Goal: Task Accomplishment & Management: Use online tool/utility

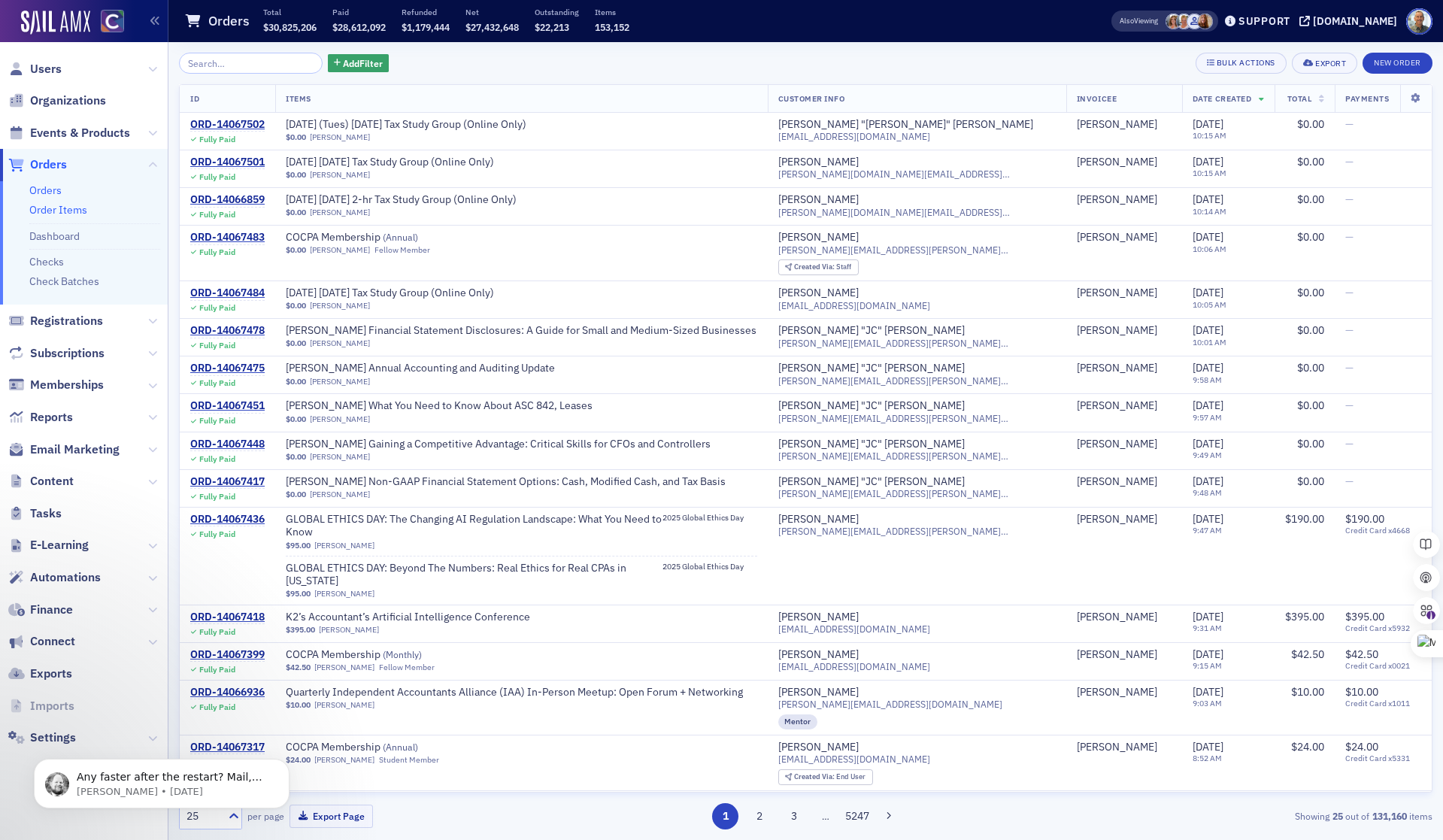
click at [55, 210] on link "Order Items" at bounding box center [57, 210] width 57 height 13
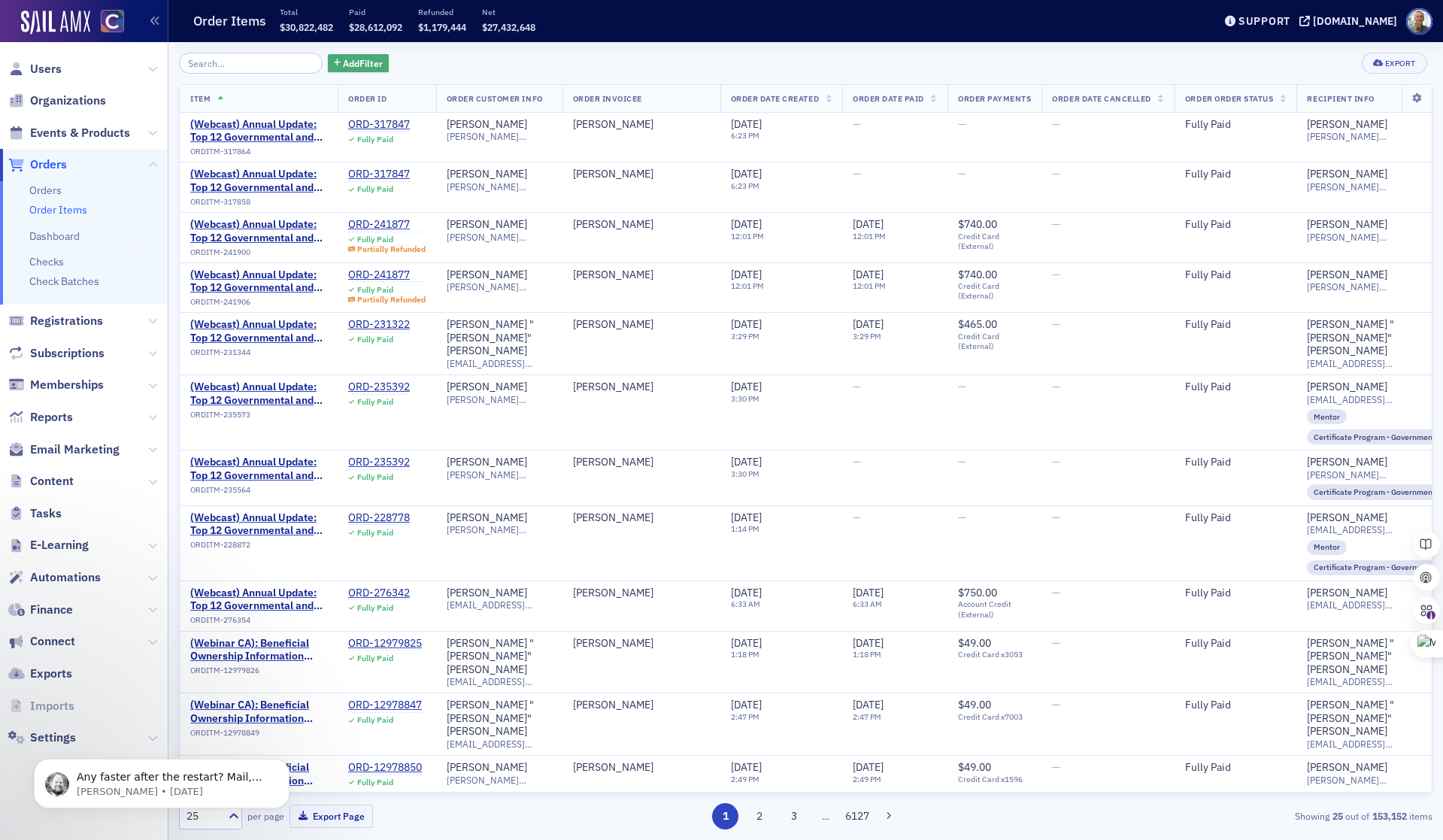
click at [343, 63] on span "Add Filter" at bounding box center [363, 63] width 40 height 13
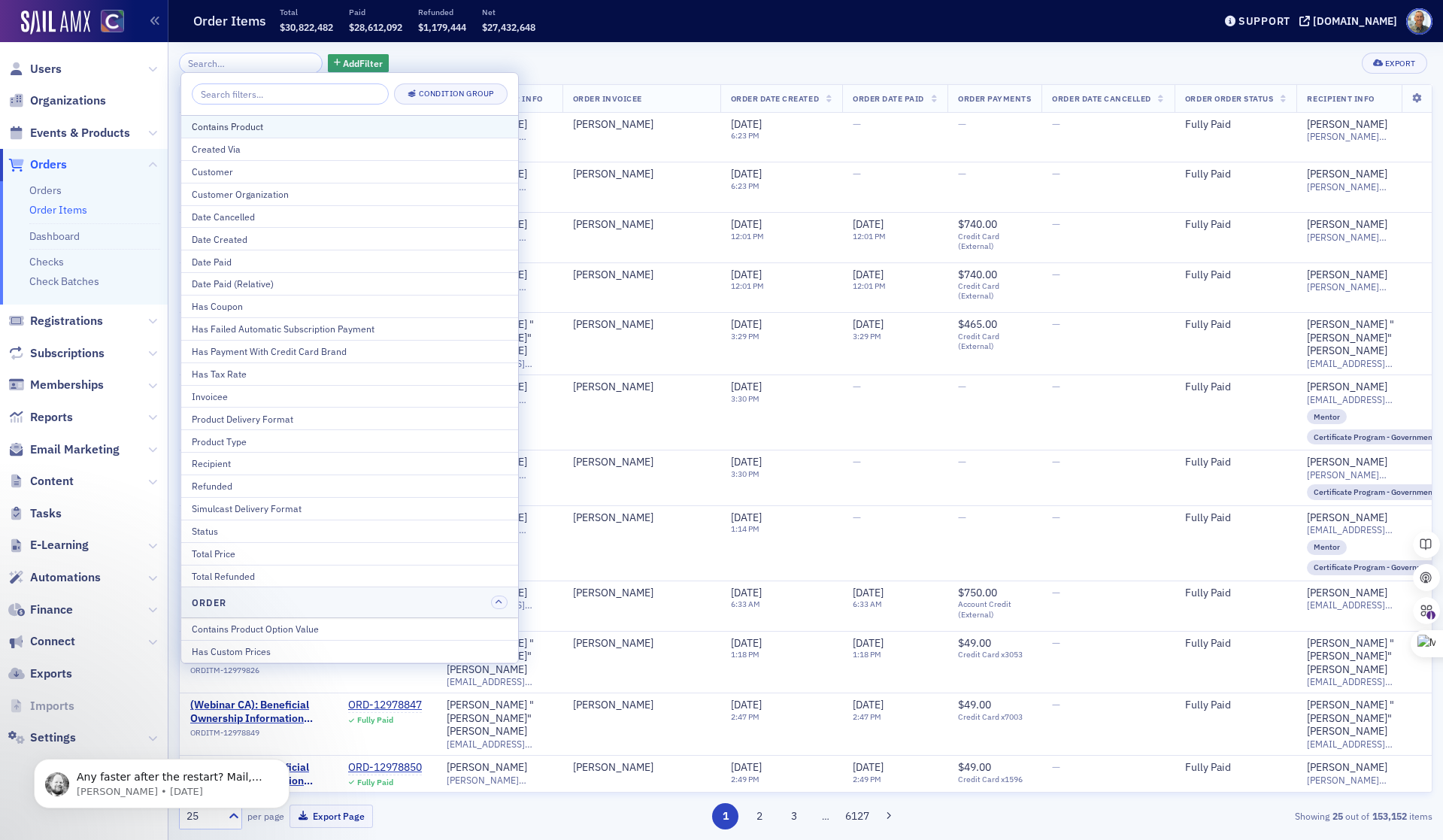
click at [257, 122] on div "Contains Product" at bounding box center [349, 126] width 316 height 13
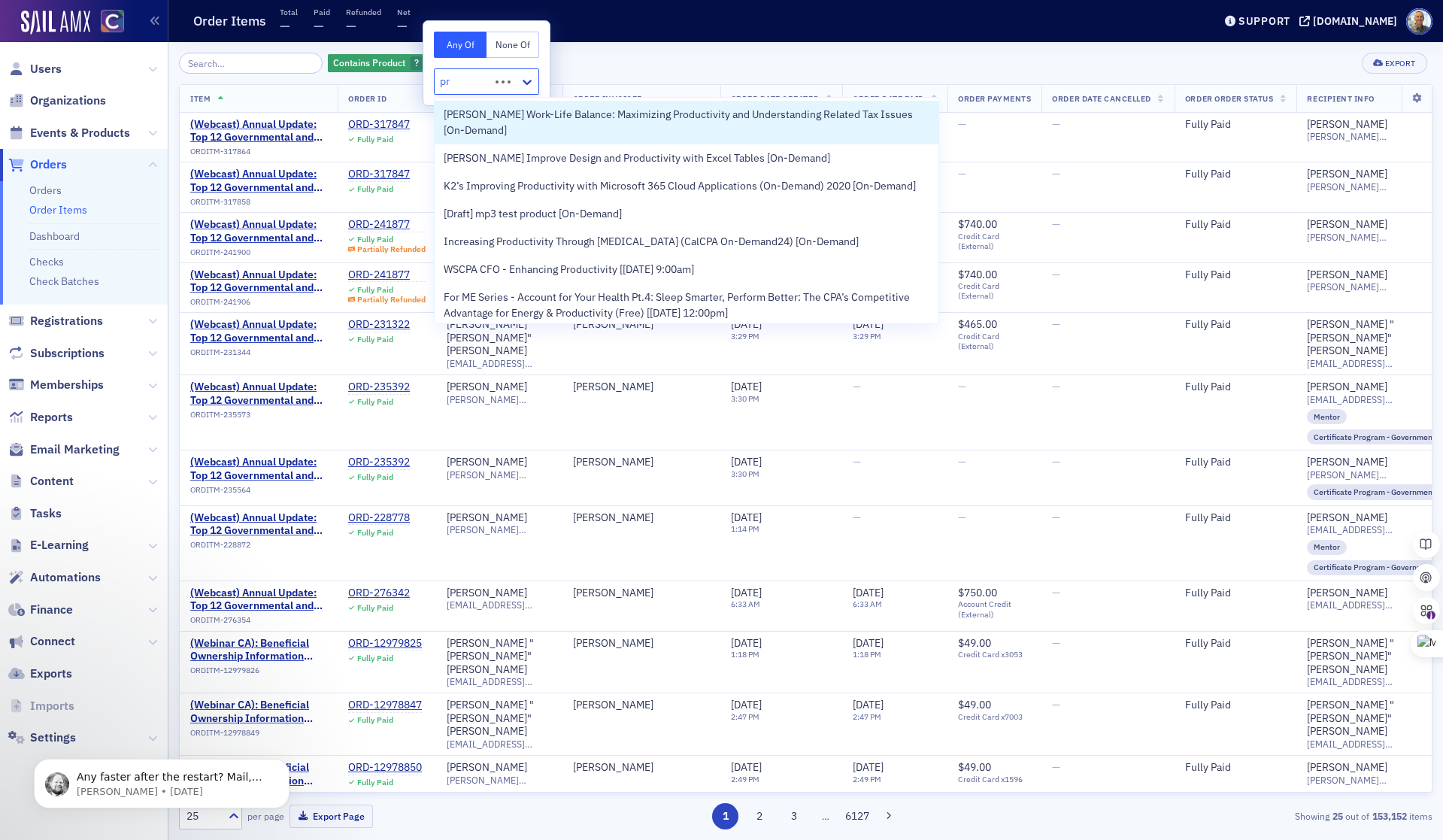
type input "p"
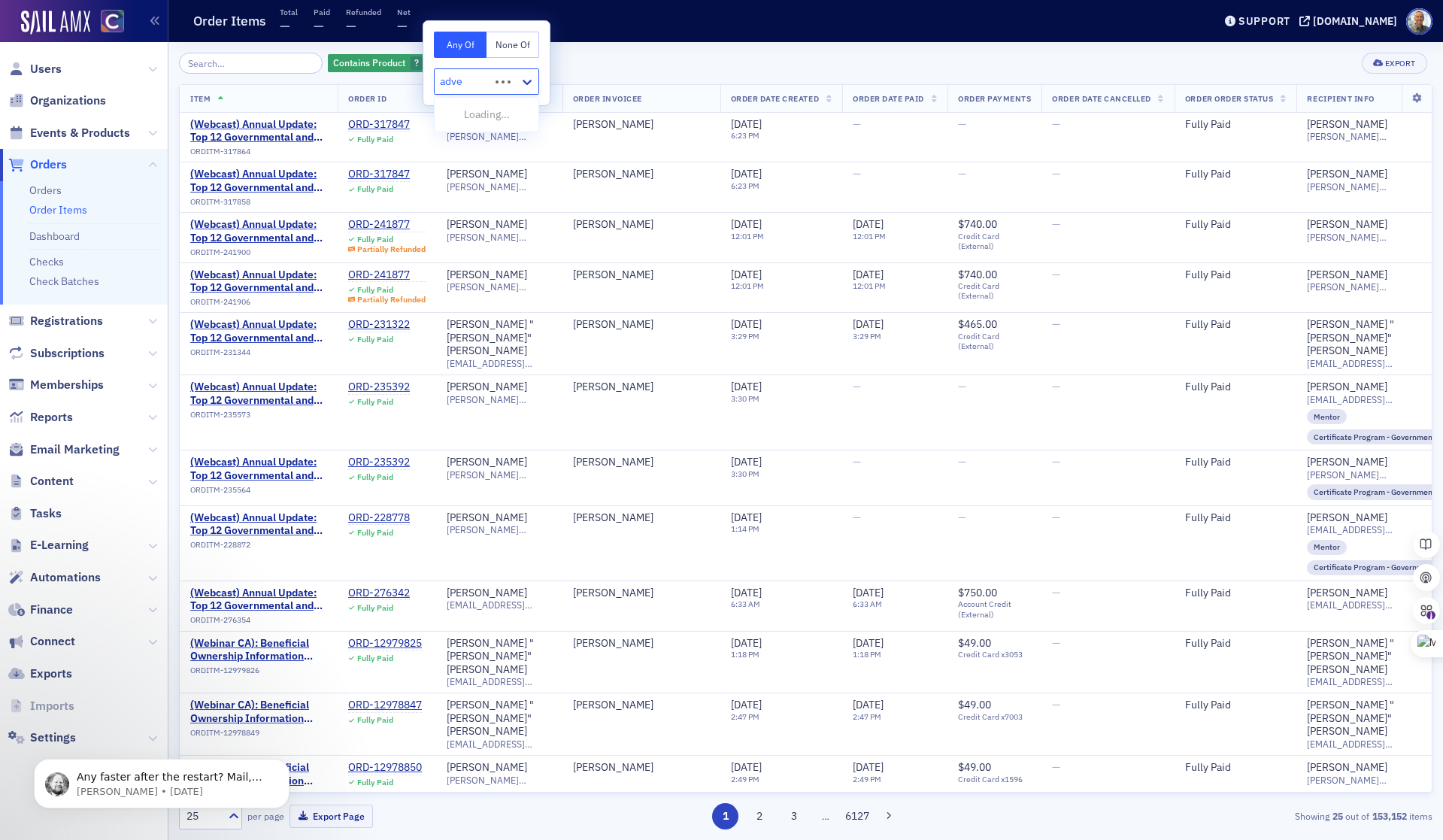
type input "adver"
click at [453, 113] on span "Advertising [Product]" at bounding box center [493, 114] width 99 height 16
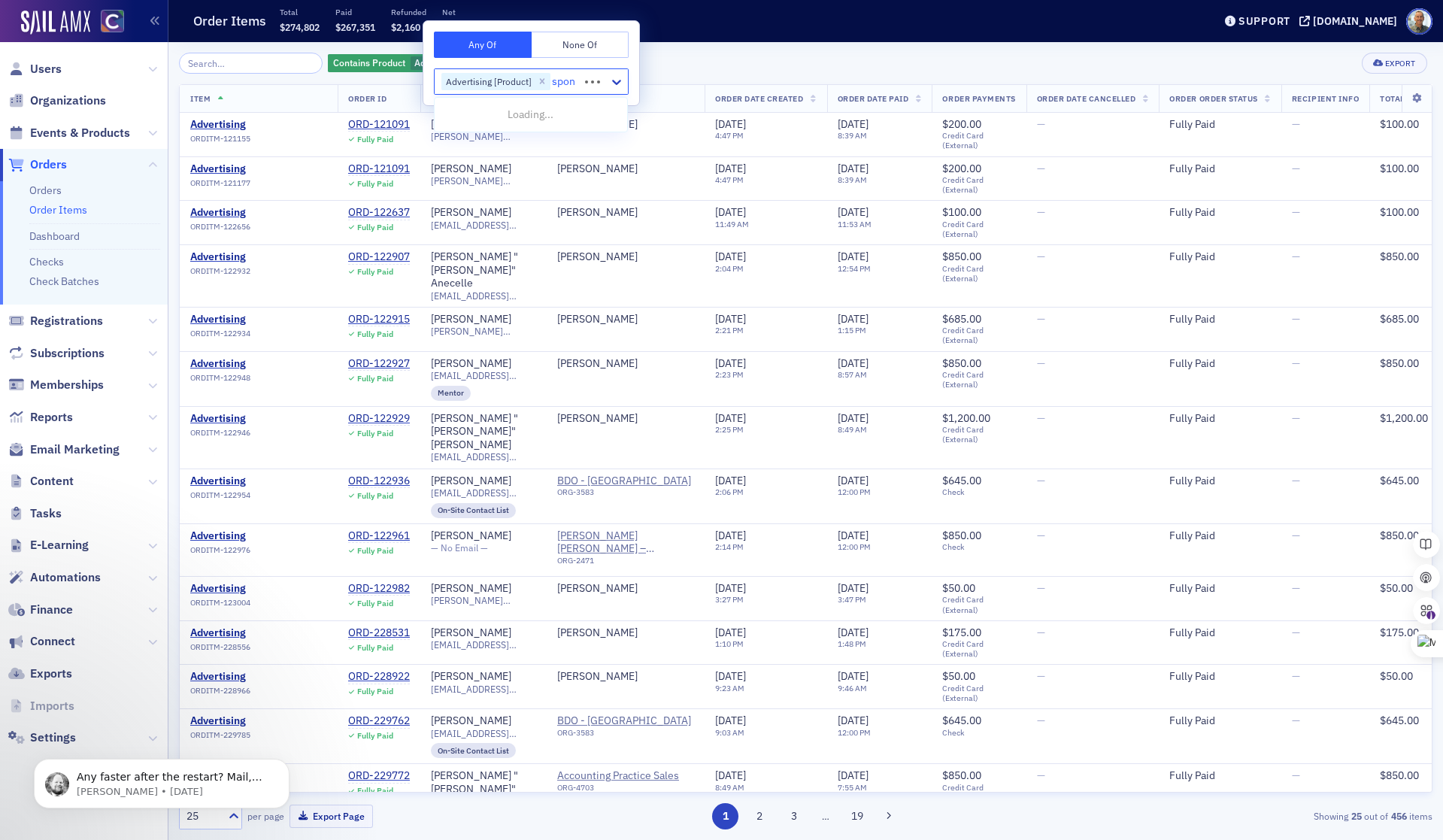
type input "spons"
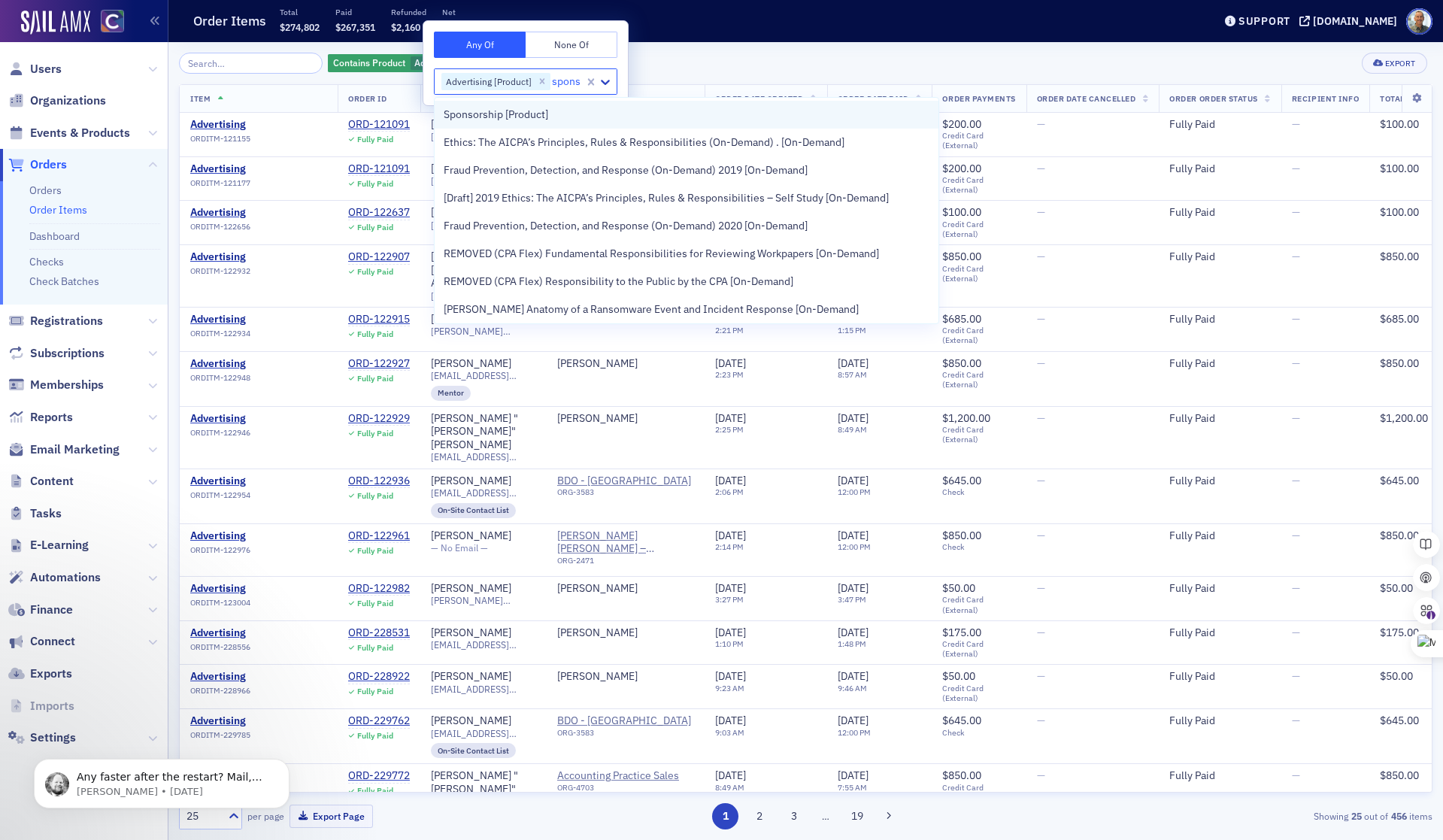
click at [491, 118] on span "Sponsorship [Product]" at bounding box center [495, 114] width 105 height 16
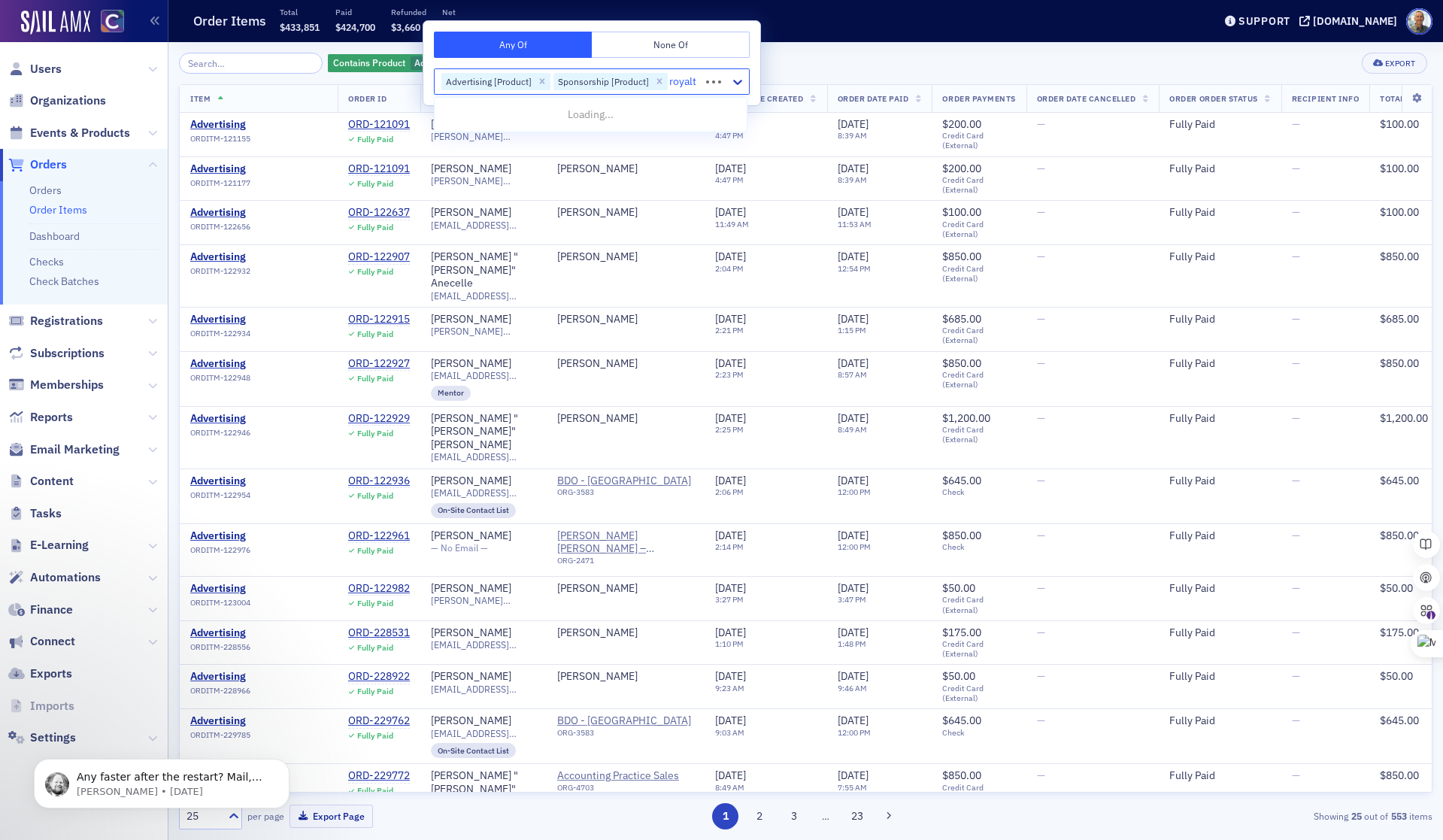
type input "royalty"
click at [485, 117] on span "Royalty [Product]" at bounding box center [483, 114] width 80 height 16
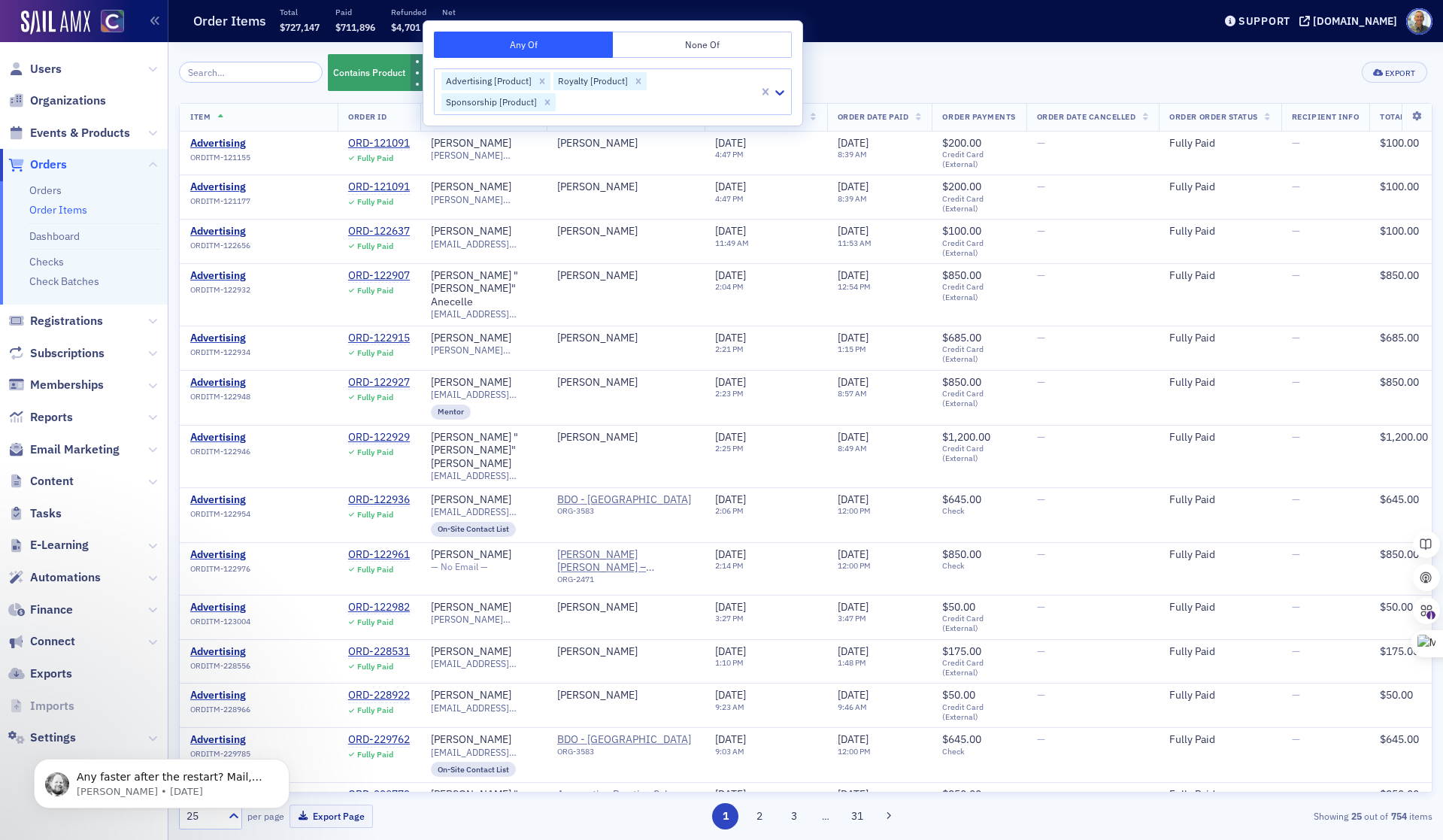
click at [859, 80] on div "Contains Product Advertising [Product] Sponsorship [Product] Royalty [Product] …" at bounding box center [805, 73] width 1254 height 40
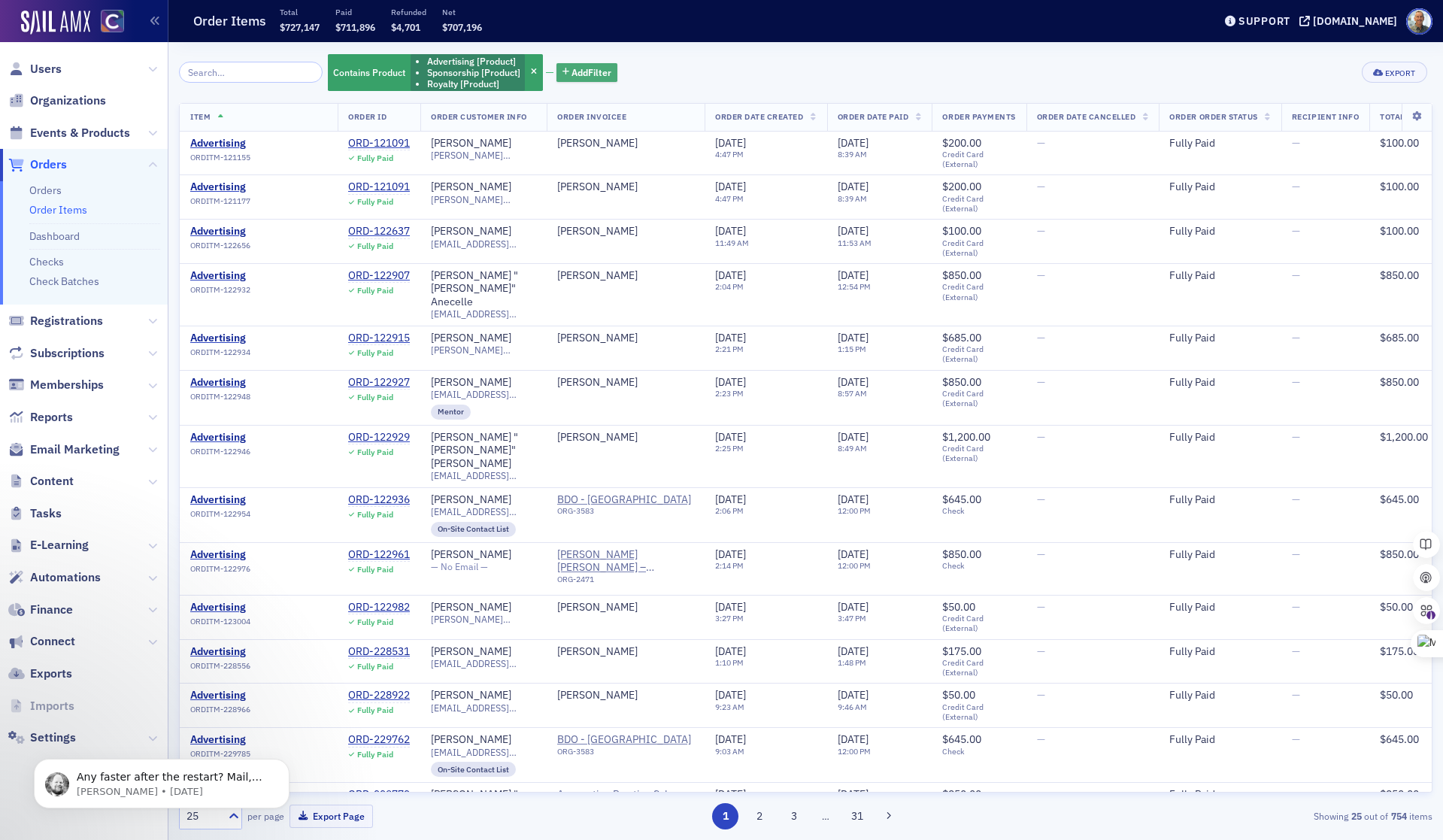
click at [584, 73] on span "Add Filter" at bounding box center [592, 72] width 40 height 13
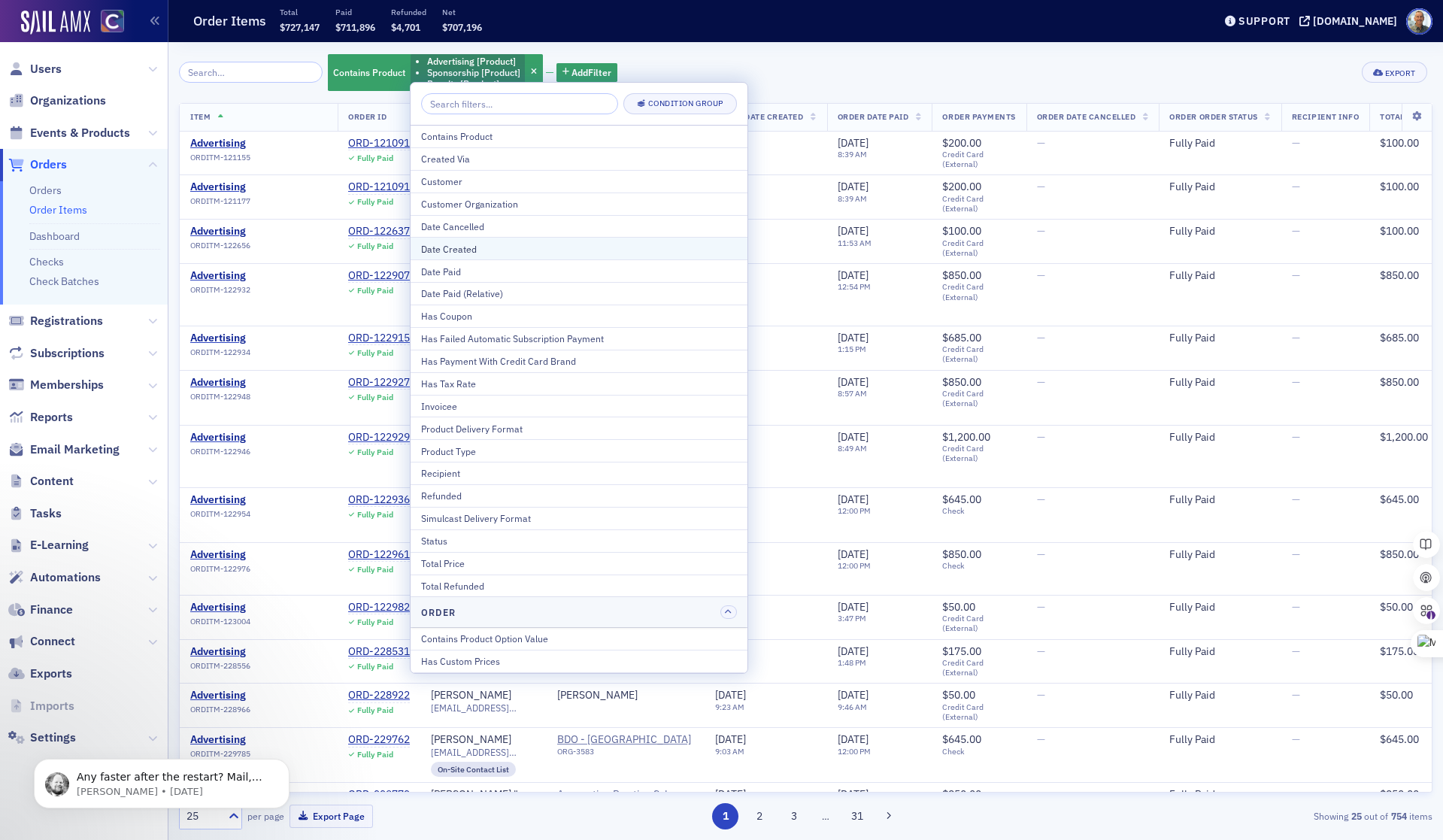
click at [465, 245] on div "Date Created" at bounding box center [578, 249] width 316 height 13
select select "9"
select select "2025"
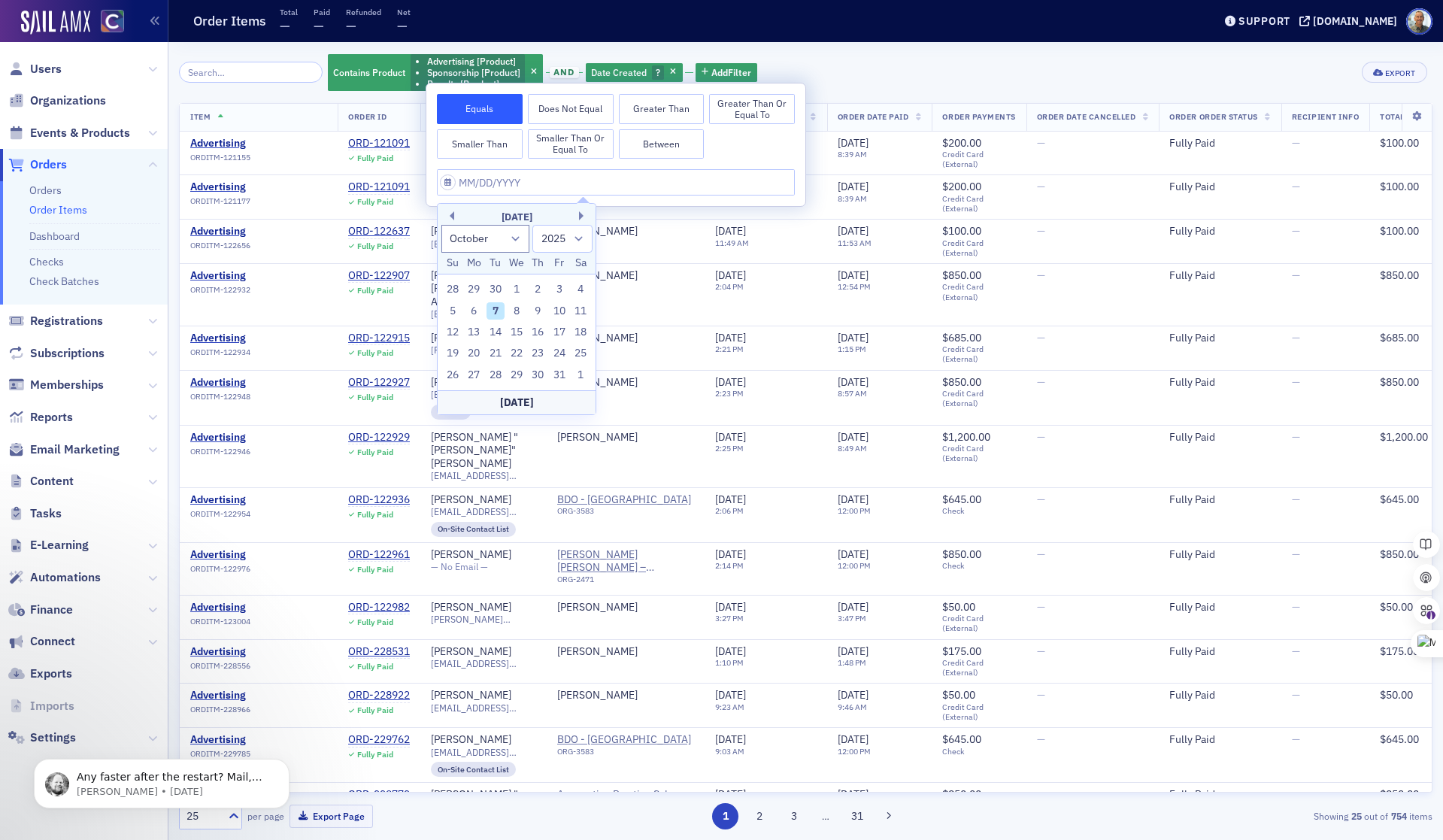
click at [744, 114] on button "Greater Than or Equal To" at bounding box center [752, 109] width 86 height 30
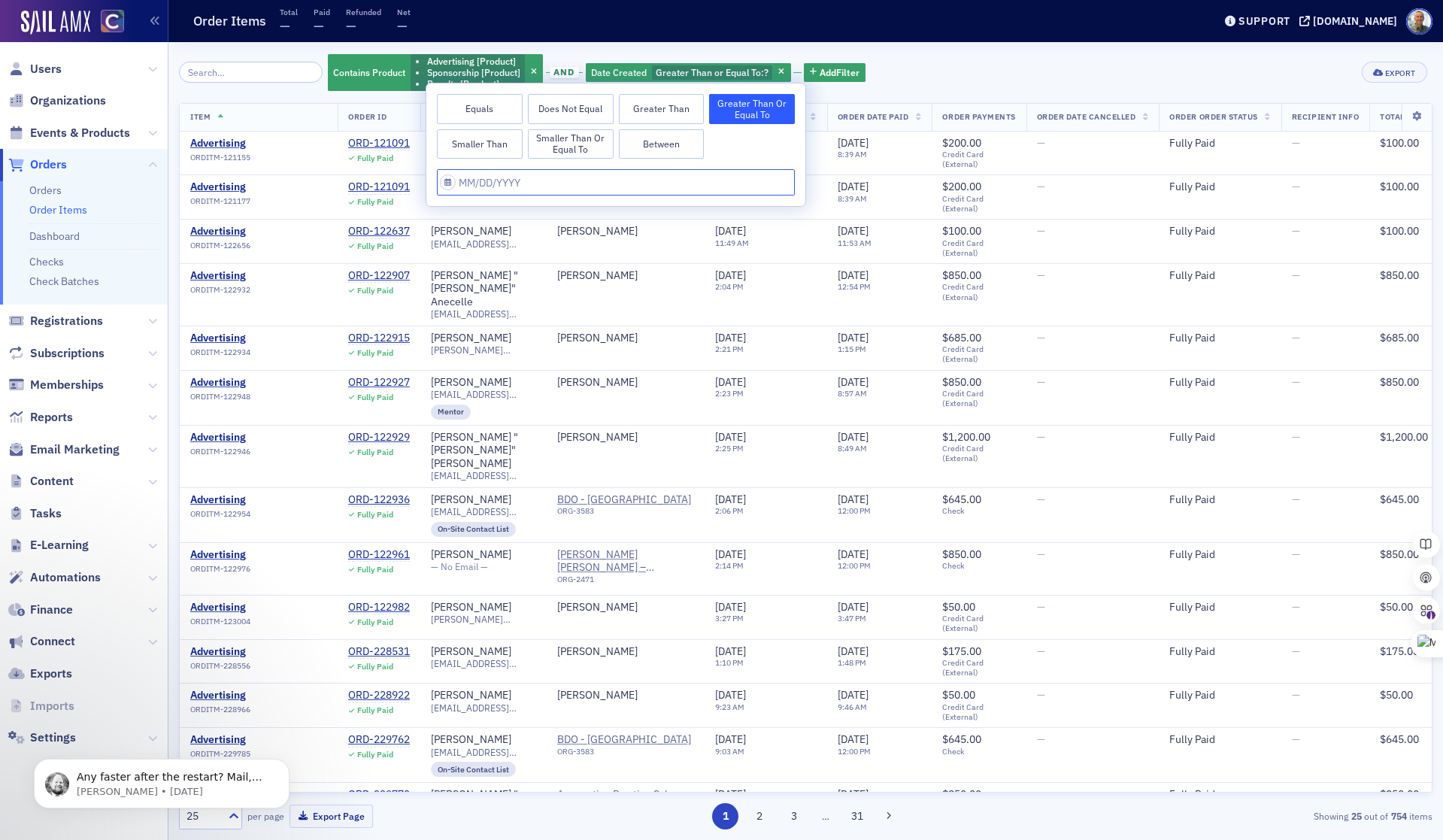
click at [446, 184] on input "text" at bounding box center [616, 183] width 358 height 26
select select "9"
select select "2025"
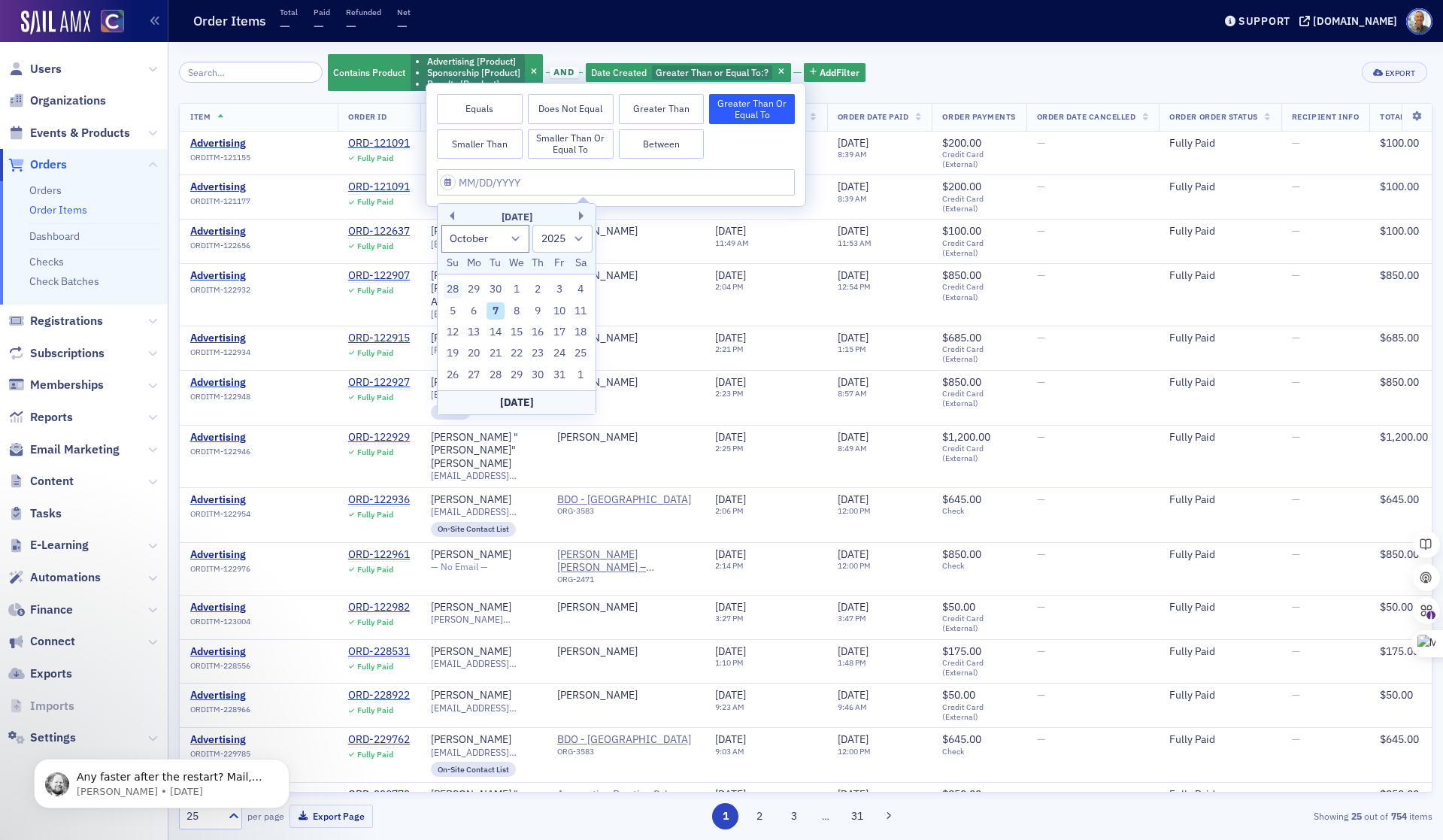
click at [448, 289] on div "28" at bounding box center [452, 289] width 18 height 18
type input "[DATE]"
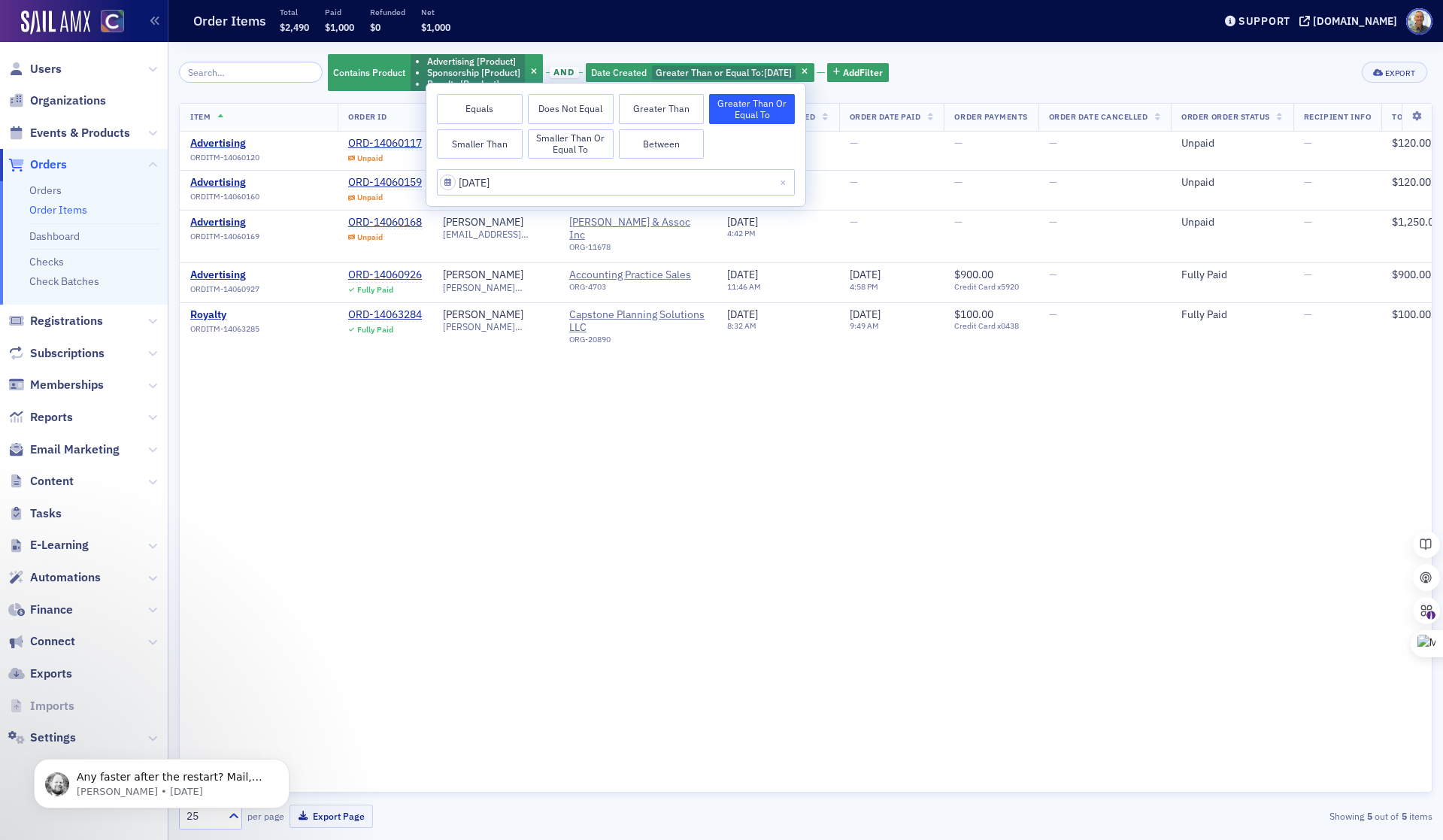
click at [965, 55] on div "Contains Product Advertising [Product] Sponsorship [Product] Royalty [Product] …" at bounding box center [805, 73] width 1254 height 40
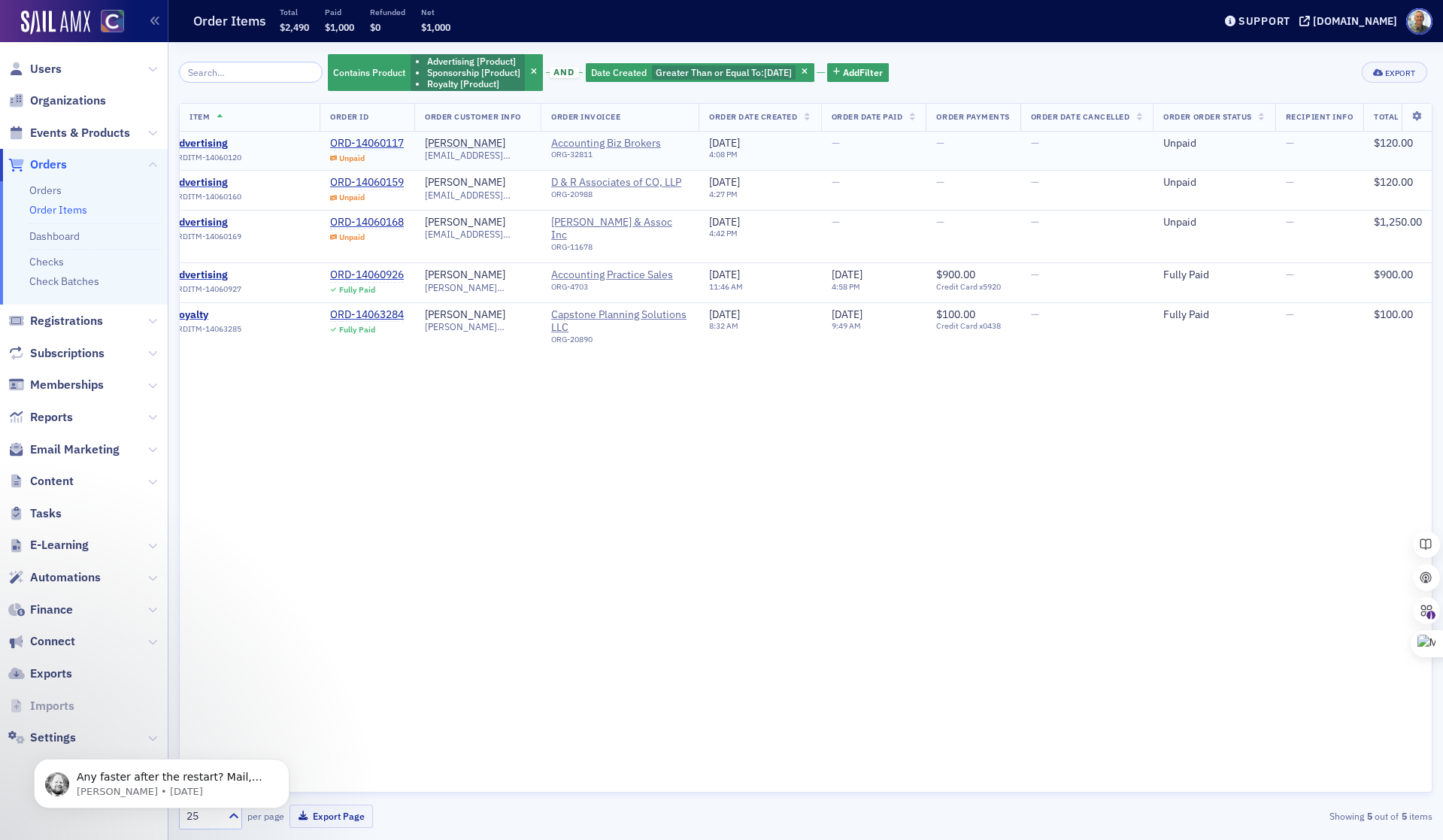
scroll to position [0, 47]
